Goal: Navigation & Orientation: Go to known website

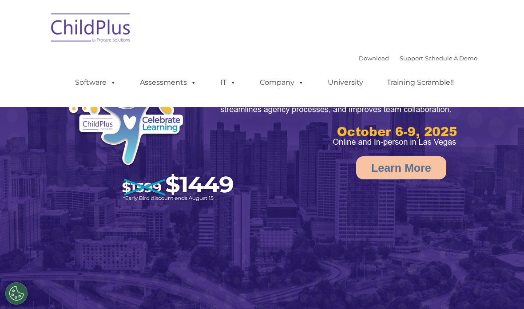
select select "MEDIUM"
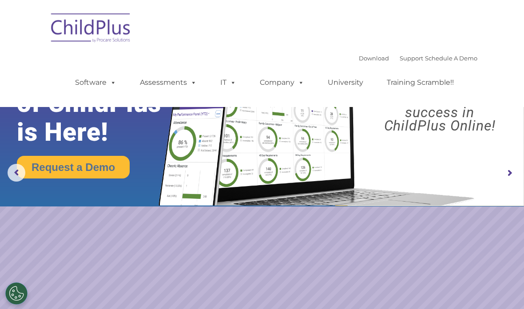
click at [224, 84] on link "IT" at bounding box center [228, 83] width 34 height 18
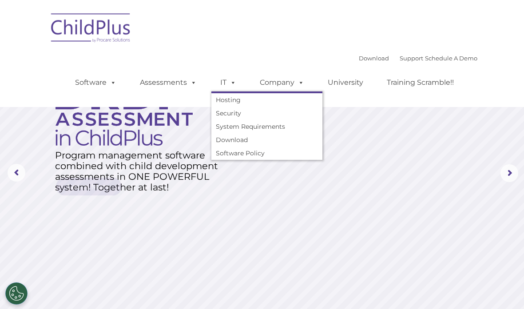
click at [187, 47] on div "Download Support | Schedule A Demo  MENU MENU Software ChildPlus: The original…" at bounding box center [262, 54] width 431 height 94
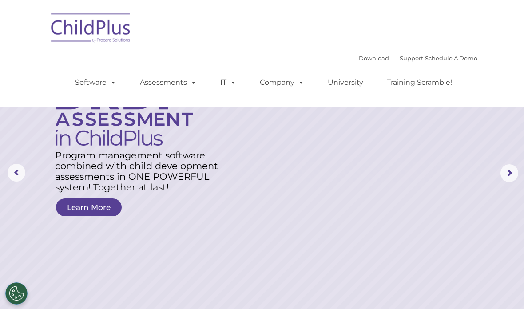
click at [20, 172] on rs-arrow at bounding box center [17, 173] width 18 height 18
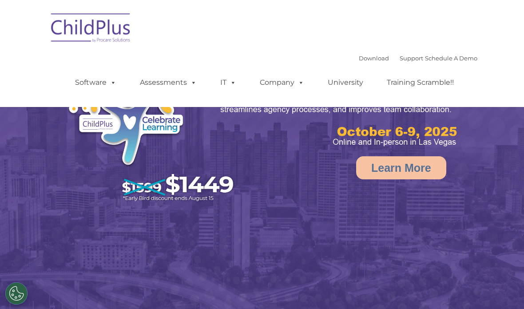
select select "MEDIUM"
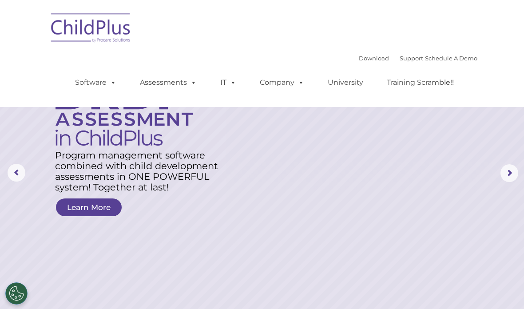
click at [509, 172] on rs-arrow at bounding box center [509, 173] width 18 height 18
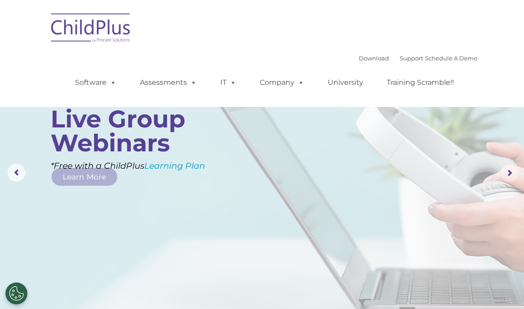
click at [511, 174] on rs-arrow at bounding box center [509, 173] width 18 height 18
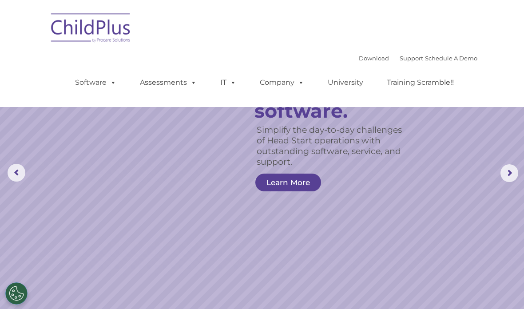
click at [120, 33] on img at bounding box center [91, 29] width 89 height 44
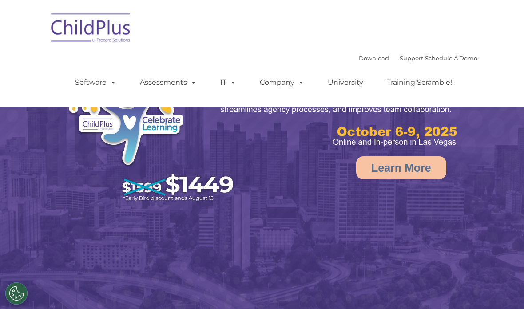
select select "MEDIUM"
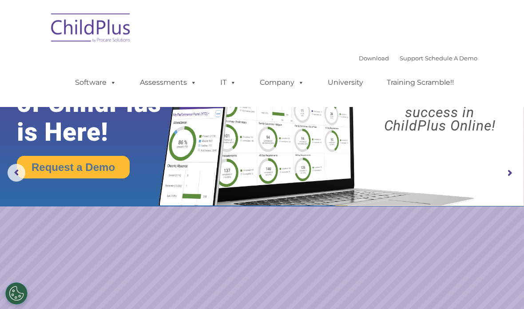
click at [113, 78] on span at bounding box center [112, 82] width 10 height 8
click at [211, 31] on div "Download Support | Schedule A Demo  MENU MENU Software ChildPlus: The original…" at bounding box center [262, 54] width 431 height 94
click at [194, 82] on span at bounding box center [192, 82] width 10 height 8
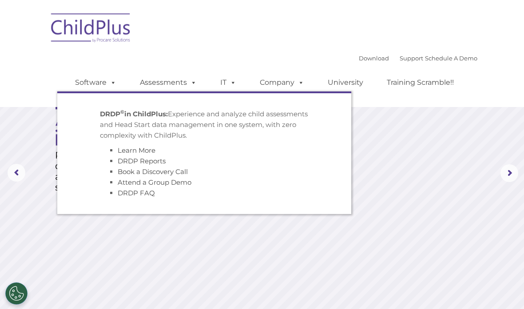
click at [253, 36] on div "Download Support | Schedule A Demo  MENU MENU Software ChildPlus: The original…" at bounding box center [262, 54] width 431 height 94
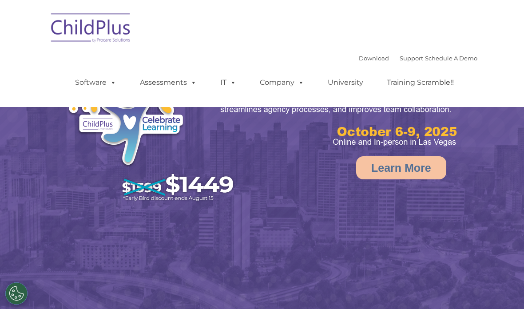
select select "MEDIUM"
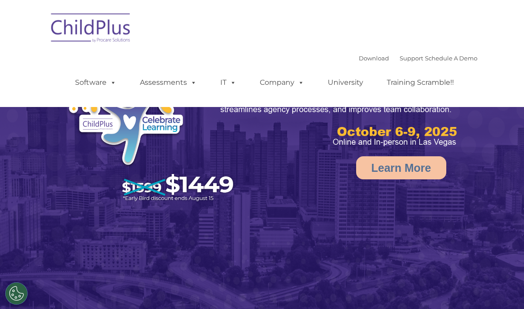
select select "MEDIUM"
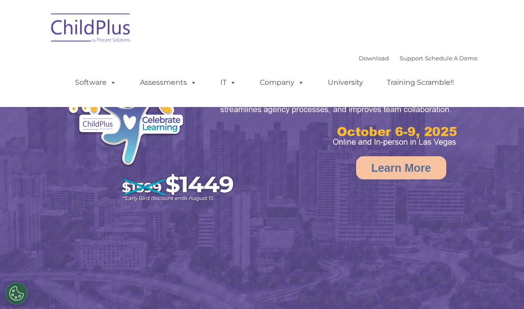
select select "MEDIUM"
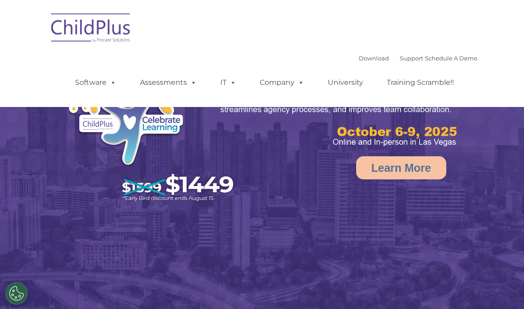
select select "MEDIUM"
